Goal: Task Accomplishment & Management: Manage account settings

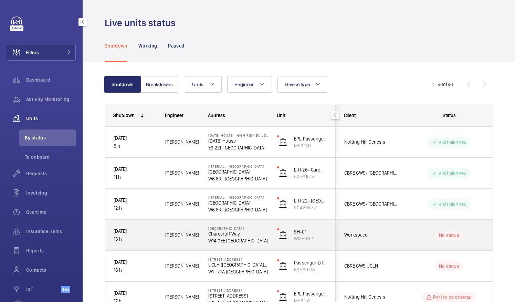
scroll to position [247, 0]
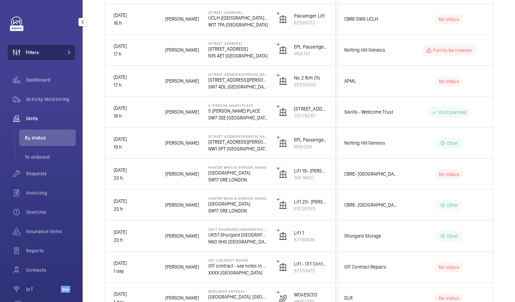
click at [61, 53] on button "Filters" at bounding box center [41, 52] width 69 height 17
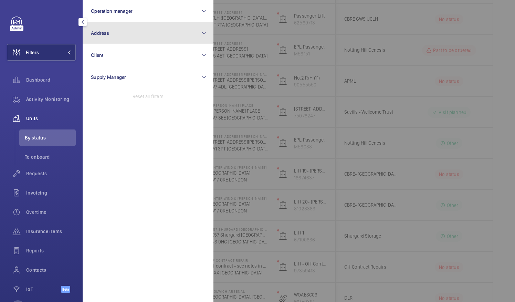
click at [113, 32] on button "Address" at bounding box center [148, 33] width 131 height 22
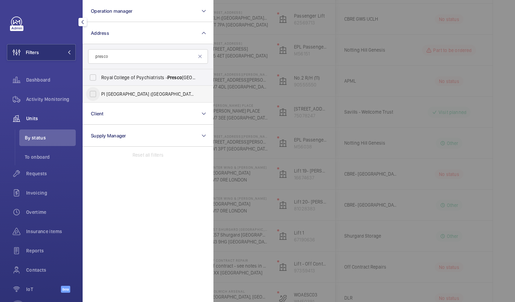
type input "presco"
click at [96, 96] on input "PI [GEOGRAPHIC_DATA] ([GEOGRAPHIC_DATA]) - [STREET_ADDRESS]" at bounding box center [93, 94] width 14 height 14
checkbox input "true"
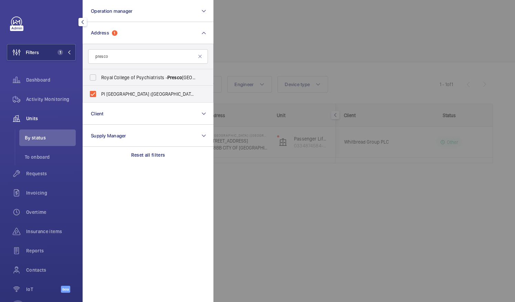
click at [281, 42] on div at bounding box center [470, 151] width 515 height 302
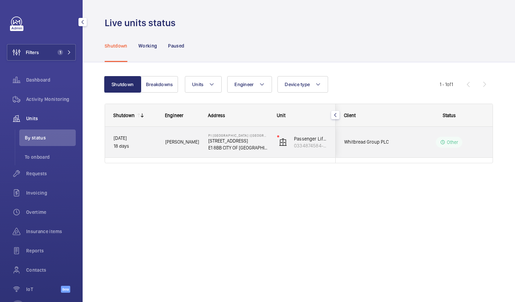
click at [450, 140] on p "Other" at bounding box center [453, 142] width 12 height 7
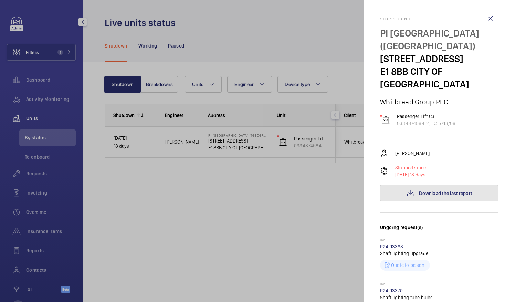
click at [441, 190] on span "Download the last report" at bounding box center [445, 193] width 53 height 6
click at [234, 22] on div at bounding box center [257, 151] width 515 height 302
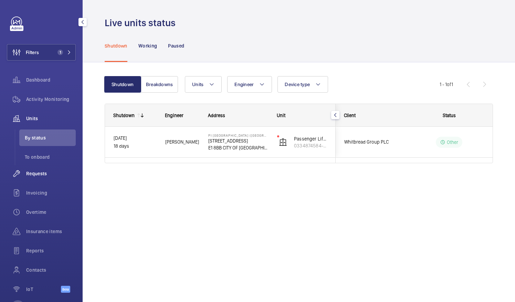
click at [37, 173] on span "Requests" at bounding box center [51, 173] width 50 height 7
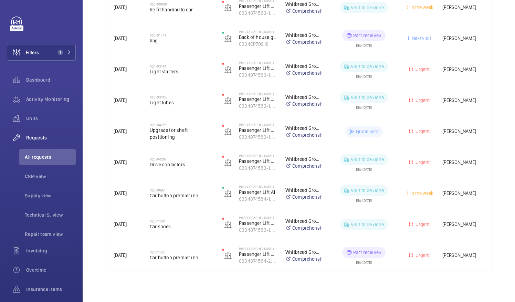
scroll to position [331, 0]
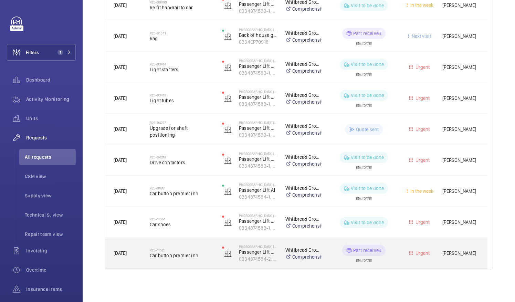
click at [447, 252] on span "[PERSON_NAME]" at bounding box center [460, 253] width 36 height 8
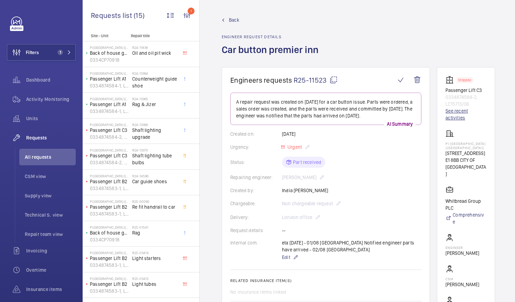
click at [460, 115] on link "See recent activities" at bounding box center [465, 114] width 41 height 14
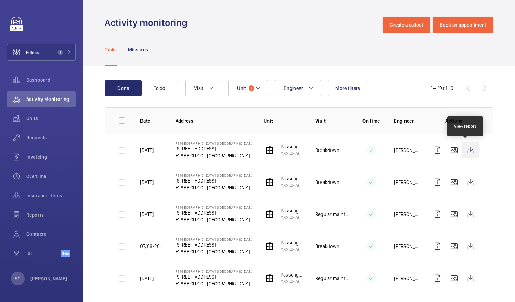
click at [466, 151] on wm-front-icon-button at bounding box center [470, 150] width 17 height 17
click at [45, 142] on div "Requests" at bounding box center [41, 137] width 69 height 17
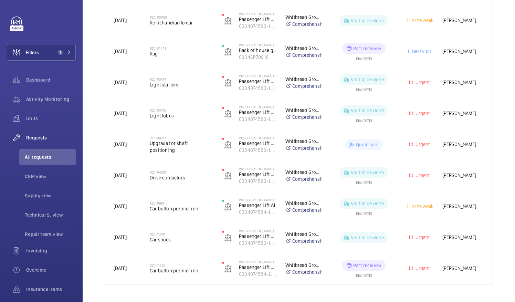
scroll to position [331, 0]
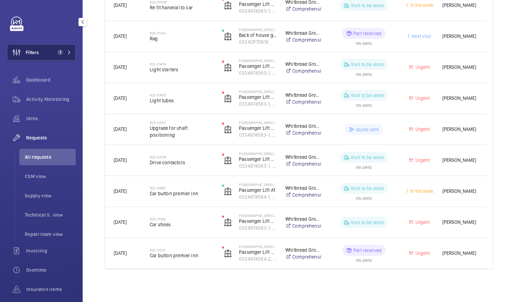
click at [68, 55] on button "Filters 1" at bounding box center [41, 52] width 69 height 17
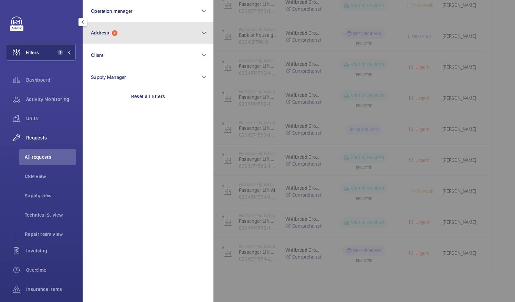
click at [140, 33] on button "Address 1" at bounding box center [148, 33] width 131 height 22
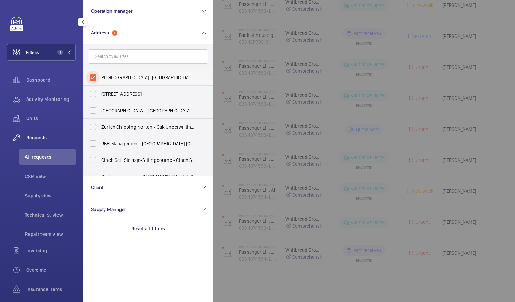
click at [93, 78] on input "PI [GEOGRAPHIC_DATA] ([GEOGRAPHIC_DATA]) - [STREET_ADDRESS]" at bounding box center [93, 78] width 14 height 14
checkbox input "false"
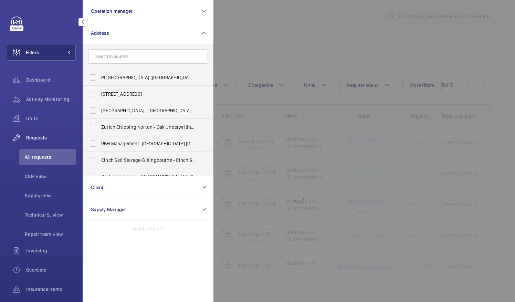
click at [256, 25] on div at bounding box center [470, 151] width 515 height 302
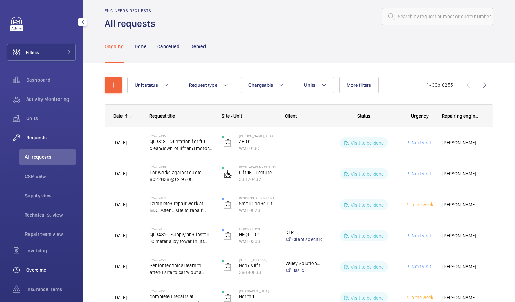
click at [39, 266] on div "Overtime" at bounding box center [41, 270] width 69 height 17
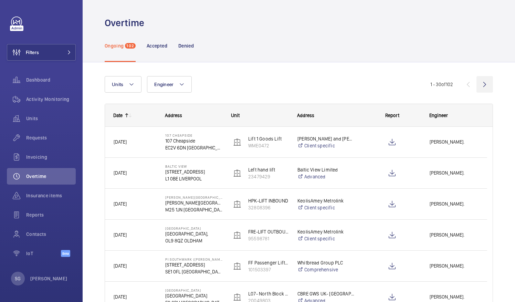
click at [481, 87] on wm-front-icon-button at bounding box center [484, 84] width 17 height 17
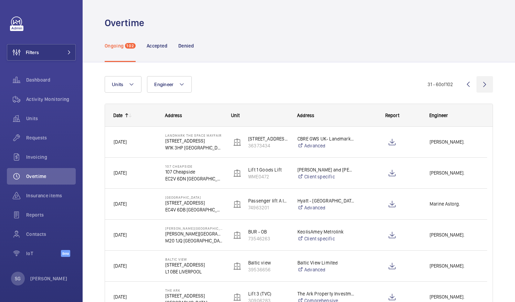
click at [476, 87] on wm-front-icon-button at bounding box center [484, 84] width 17 height 17
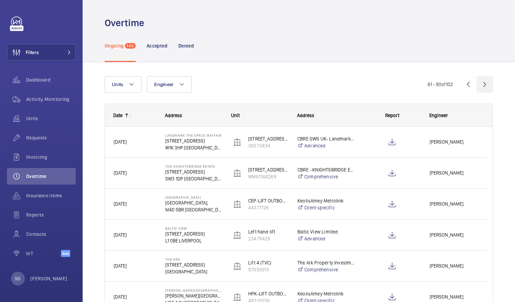
click at [476, 89] on wm-front-icon-button at bounding box center [484, 84] width 17 height 17
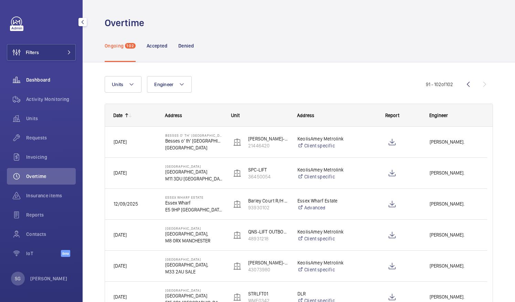
click at [47, 81] on span "Dashboard" at bounding box center [51, 79] width 50 height 7
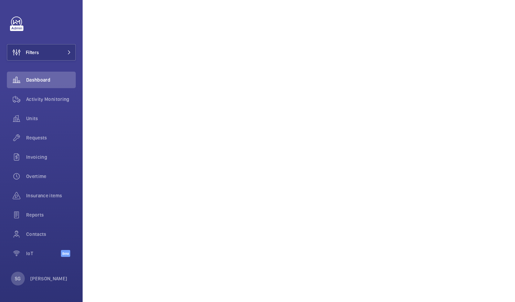
scroll to position [198, 0]
click at [38, 98] on span "Activity Monitoring" at bounding box center [51, 99] width 50 height 7
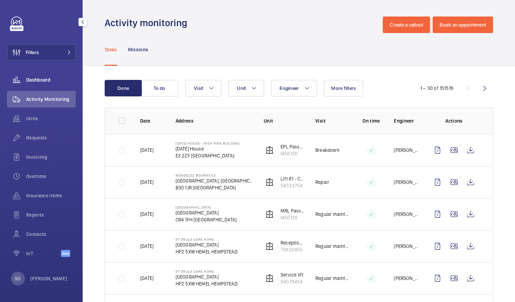
click at [38, 79] on span "Dashboard" at bounding box center [51, 79] width 50 height 7
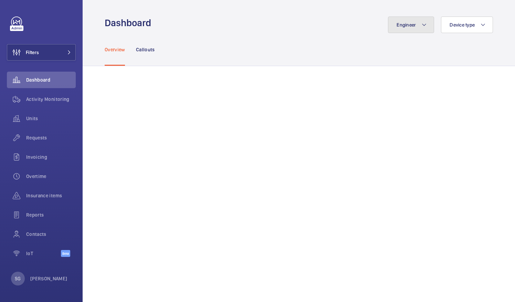
click at [416, 23] on button "Engineer" at bounding box center [411, 25] width 46 height 17
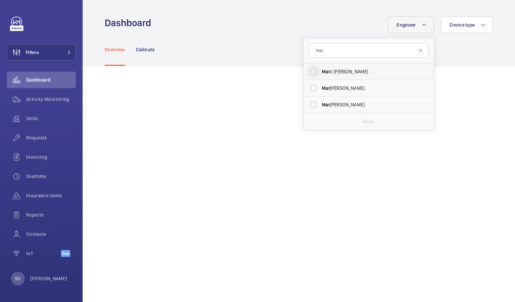
type input "mar"
click at [309, 72] on input "Mar c [PERSON_NAME]" at bounding box center [314, 72] width 14 height 14
checkbox input "true"
click at [457, 41] on div "Overview Callouts" at bounding box center [299, 49] width 388 height 33
